Goal: Navigation & Orientation: Find specific page/section

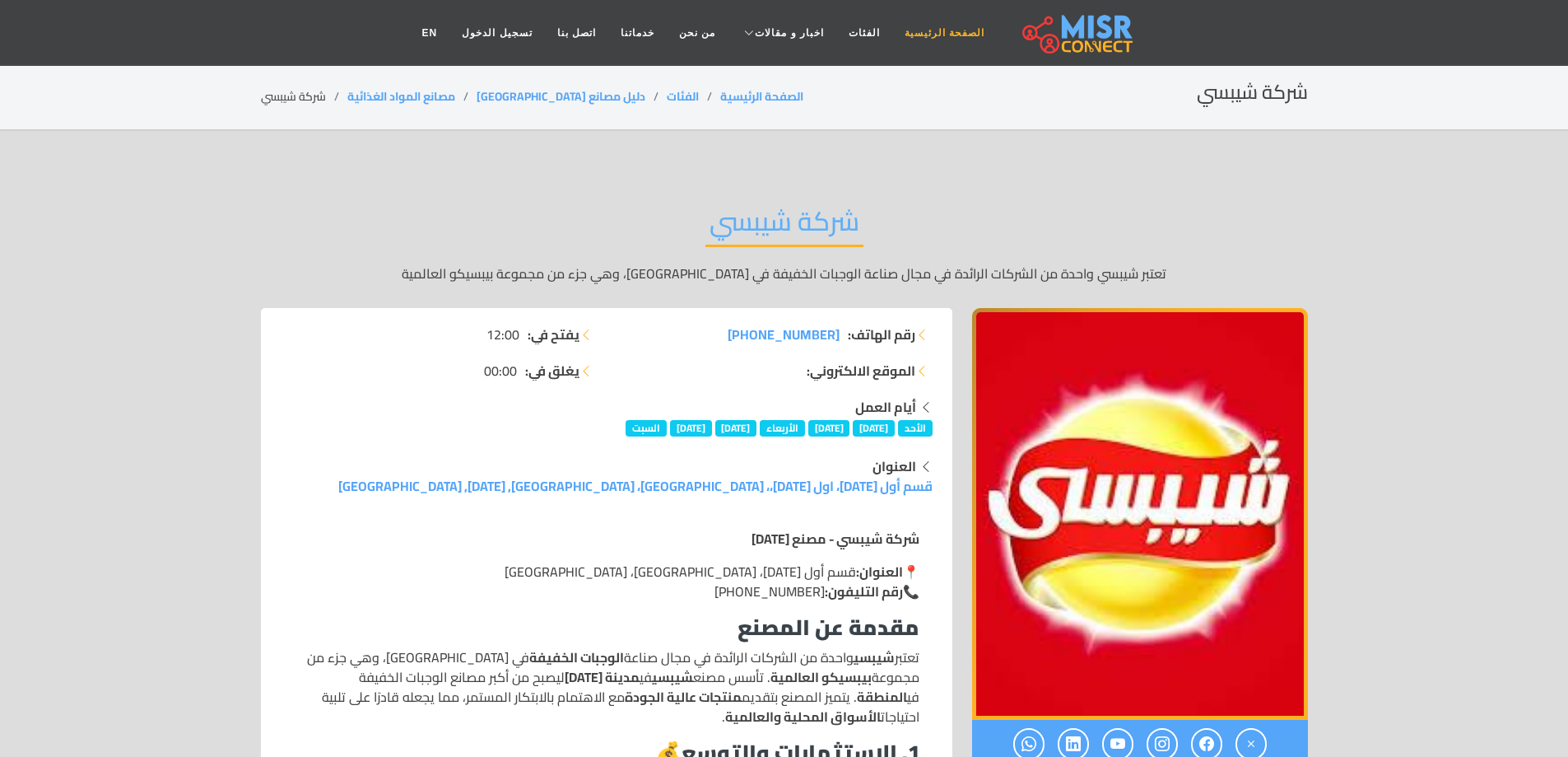
click at [892, 39] on link "الصفحة الرئيسية" at bounding box center [944, 32] width 105 height 31
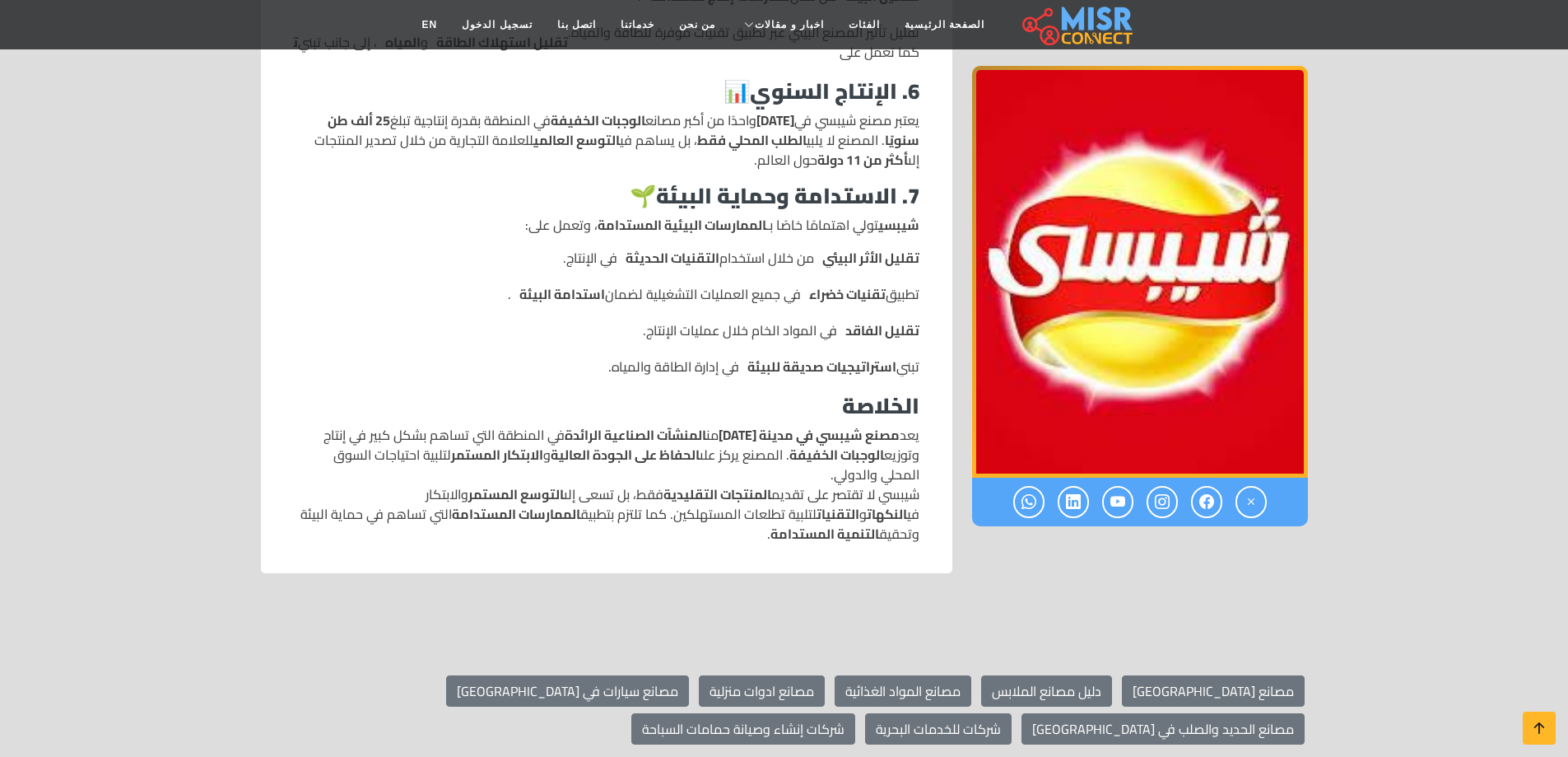
scroll to position [1647, 0]
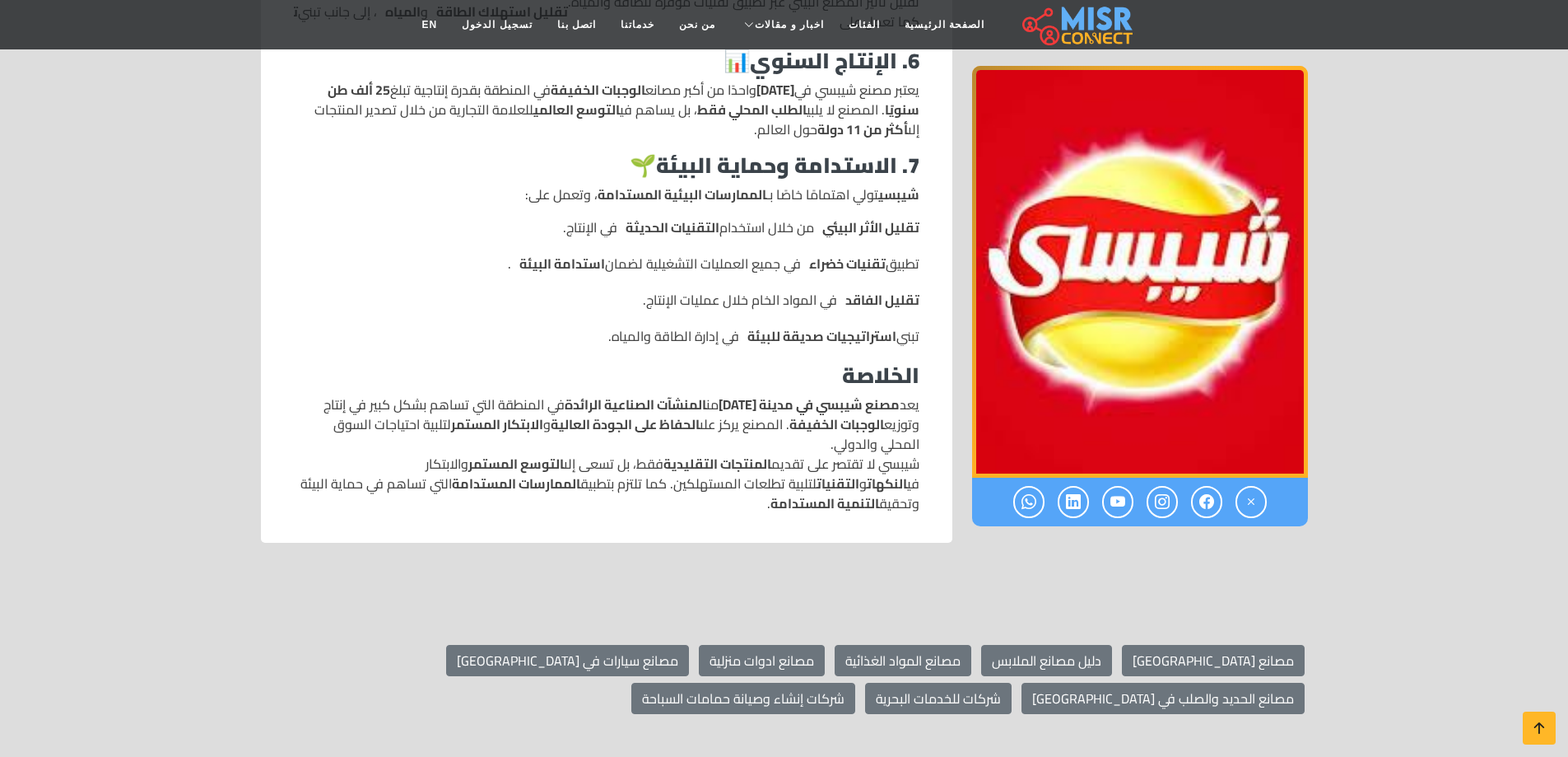
click at [1201, 335] on img "1 / 1" at bounding box center [1139, 271] width 335 height 412
